Goal: Obtain resource: Obtain resource

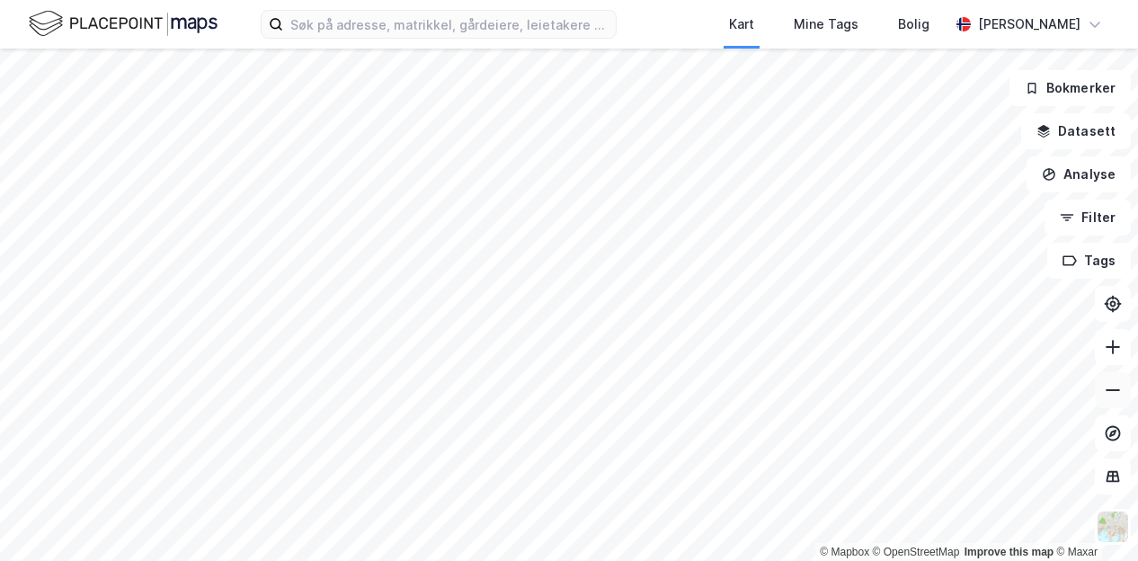
click at [1115, 390] on icon at bounding box center [1112, 390] width 14 height 2
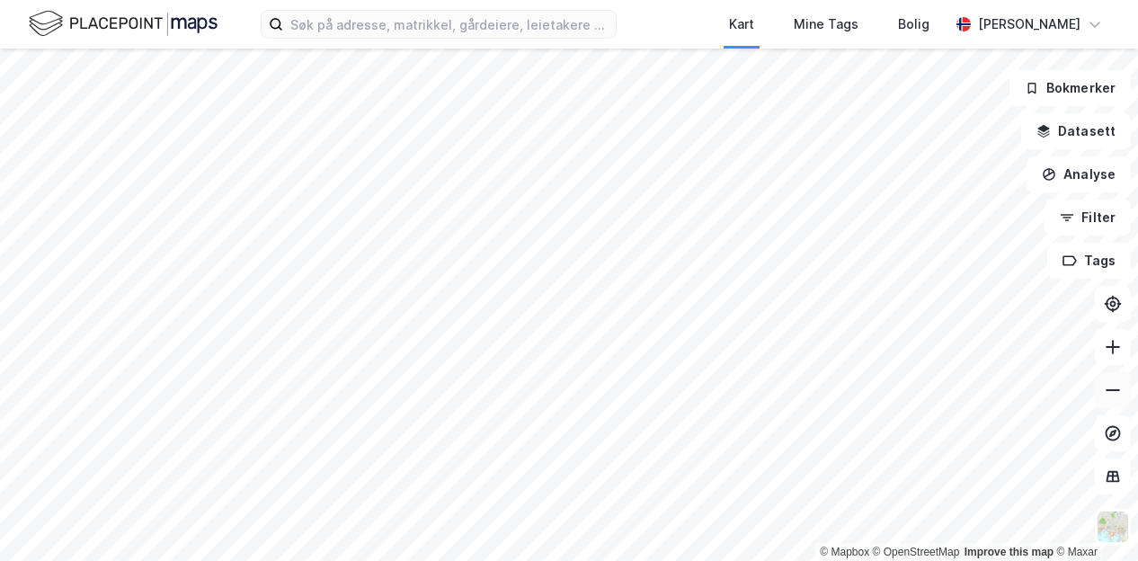
click at [1115, 390] on icon at bounding box center [1112, 390] width 14 height 2
click at [1114, 389] on icon at bounding box center [1112, 390] width 14 height 2
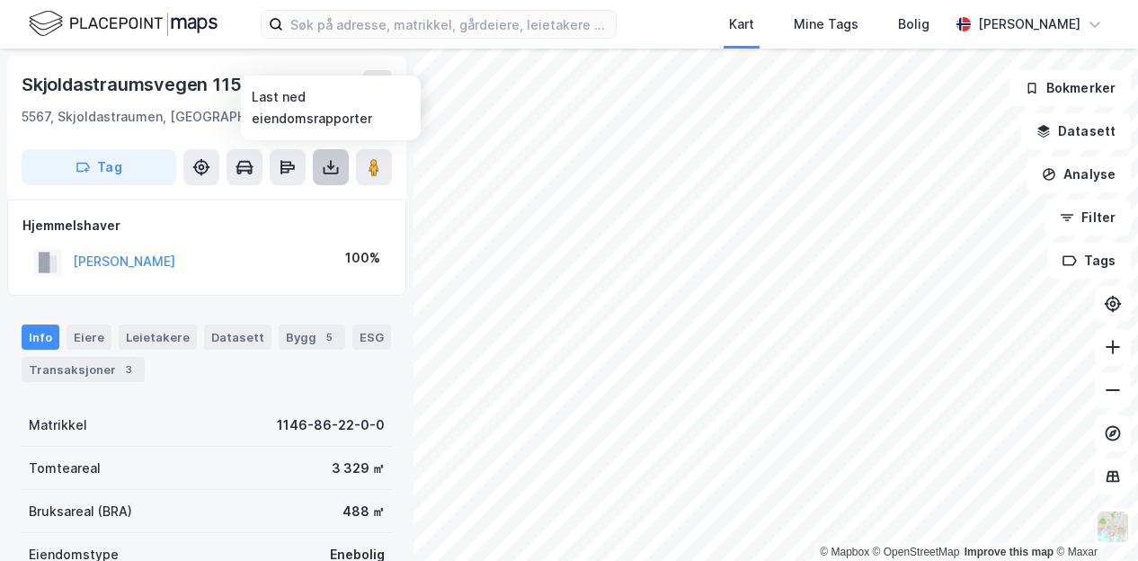
click at [324, 170] on icon at bounding box center [331, 170] width 15 height 7
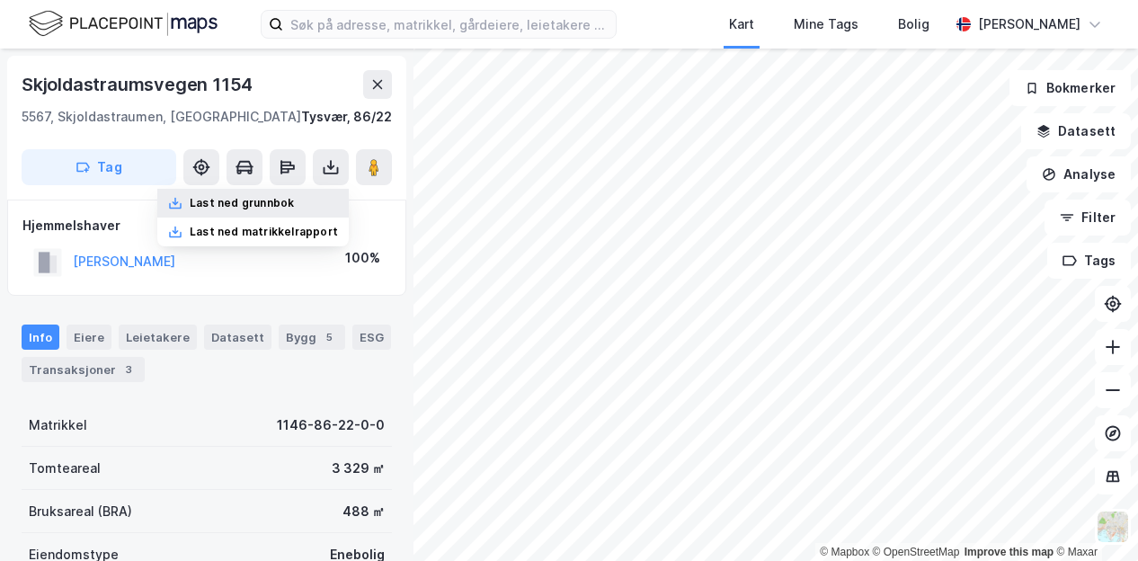
click at [269, 204] on div "Last ned grunnbok" at bounding box center [242, 203] width 104 height 14
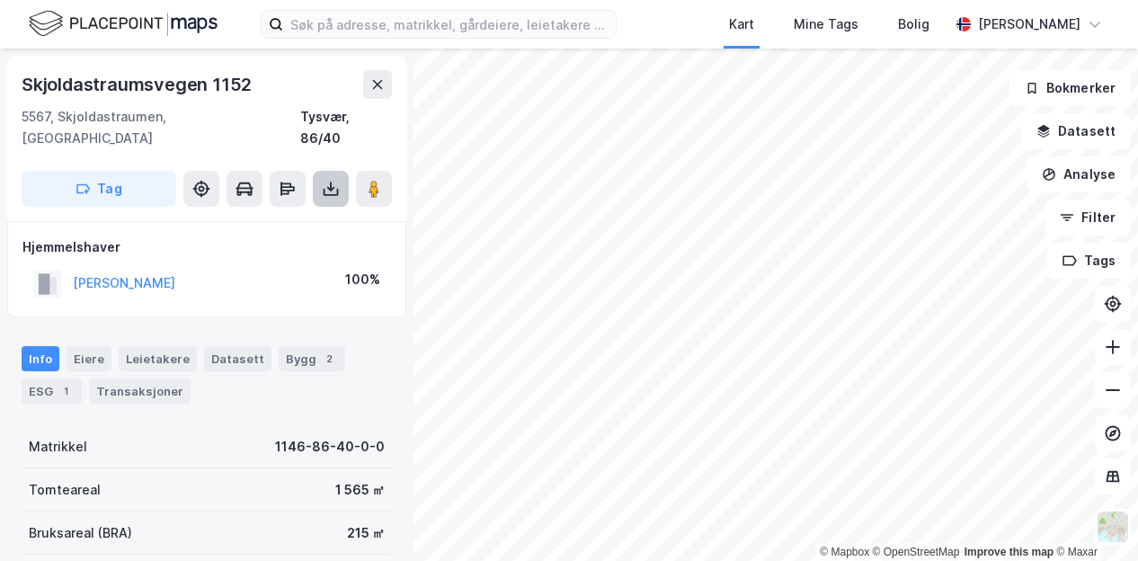
click at [324, 180] on icon at bounding box center [331, 189] width 18 height 18
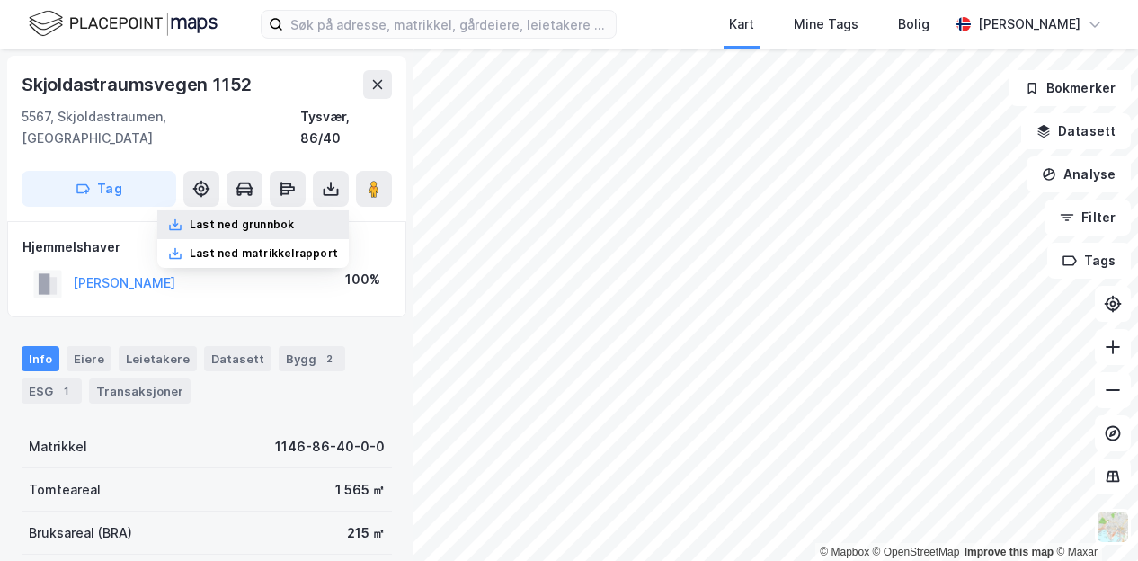
click at [289, 217] on div "Last ned grunnbok" at bounding box center [242, 224] width 104 height 14
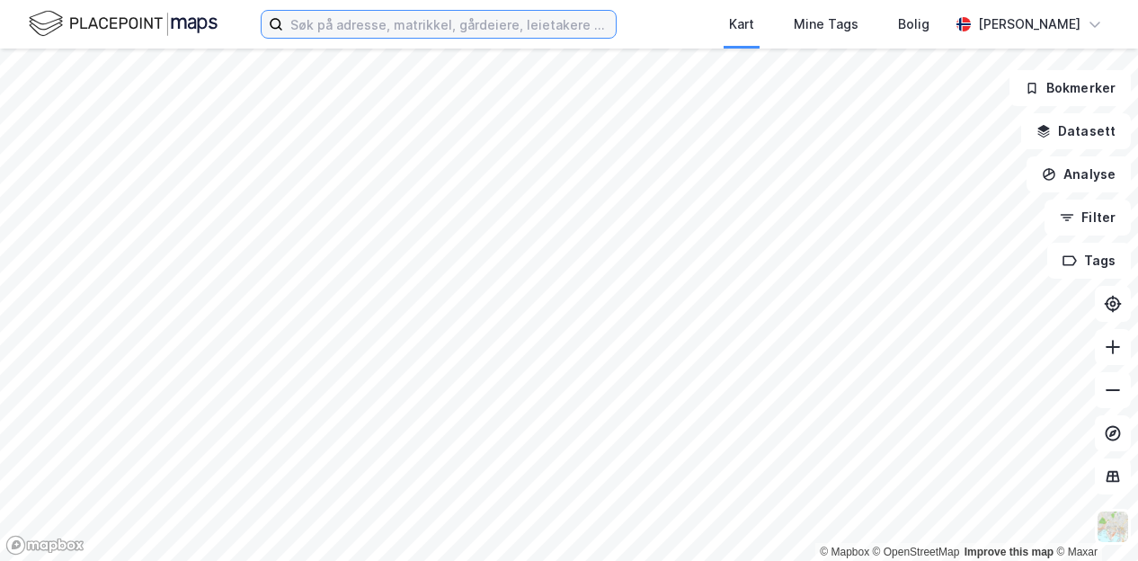
click at [401, 22] on input at bounding box center [449, 24] width 333 height 27
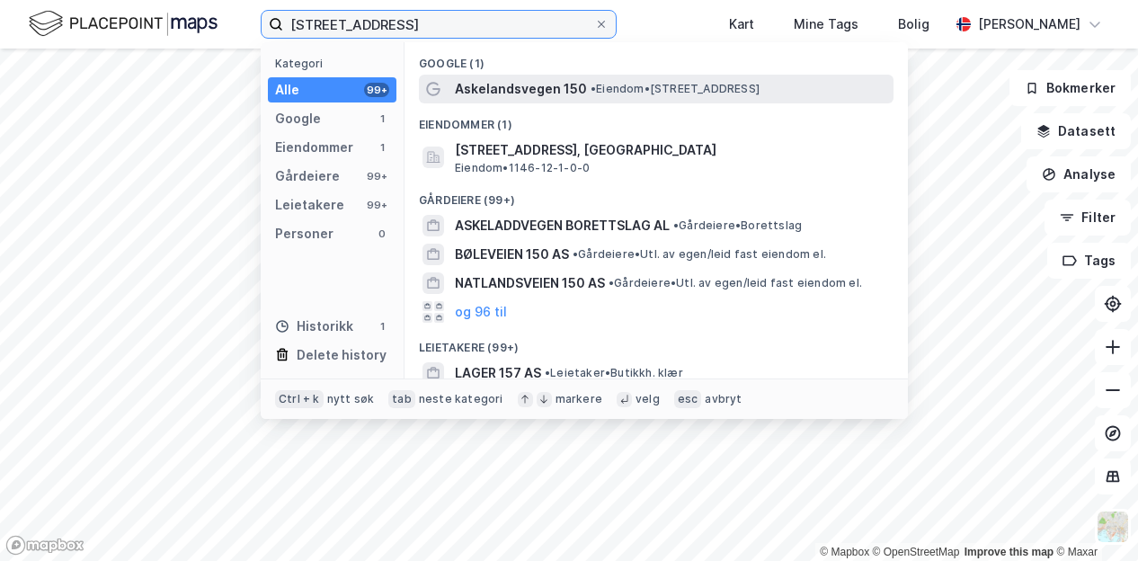
type input "[STREET_ADDRESS]"
click at [509, 80] on span "Askelandsvegen 150" at bounding box center [521, 89] width 132 height 22
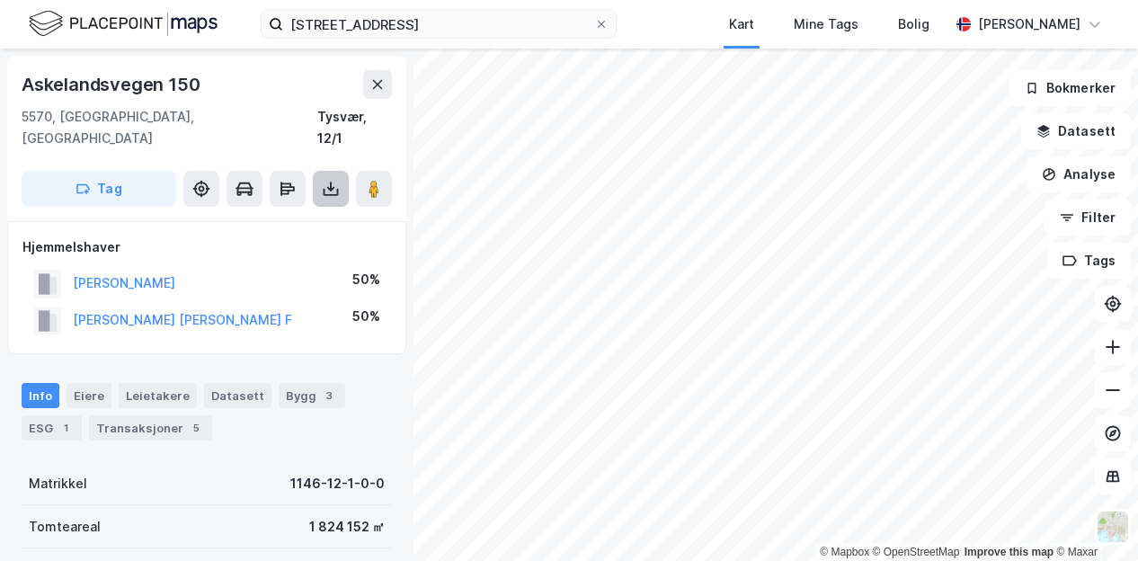
click at [330, 180] on icon at bounding box center [331, 189] width 18 height 18
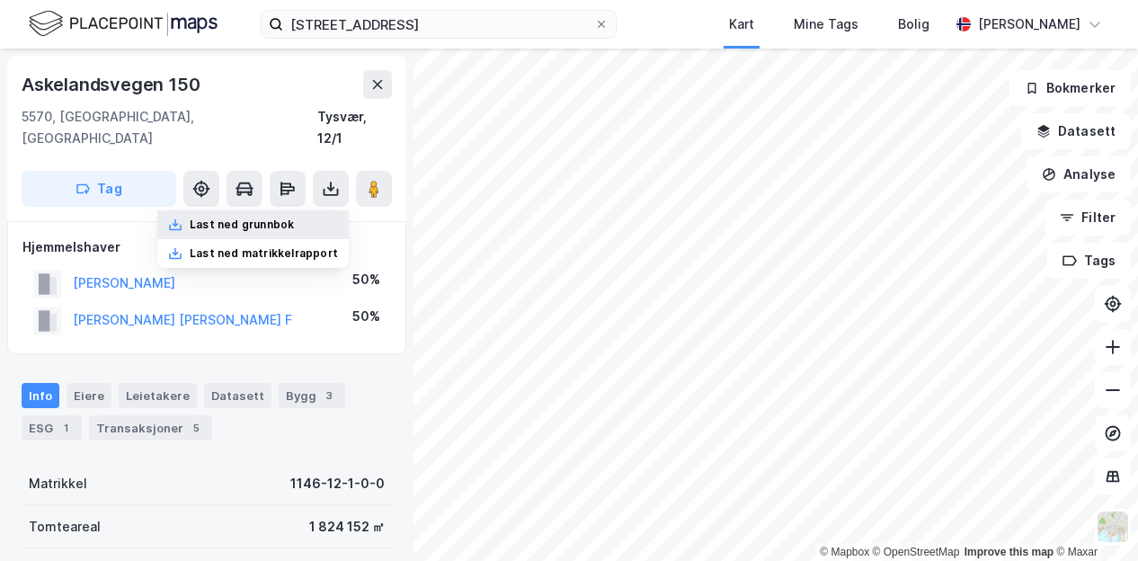
click at [304, 210] on div "Last ned grunnbok" at bounding box center [252, 224] width 191 height 29
